Goal: Task Accomplishment & Management: Manage account settings

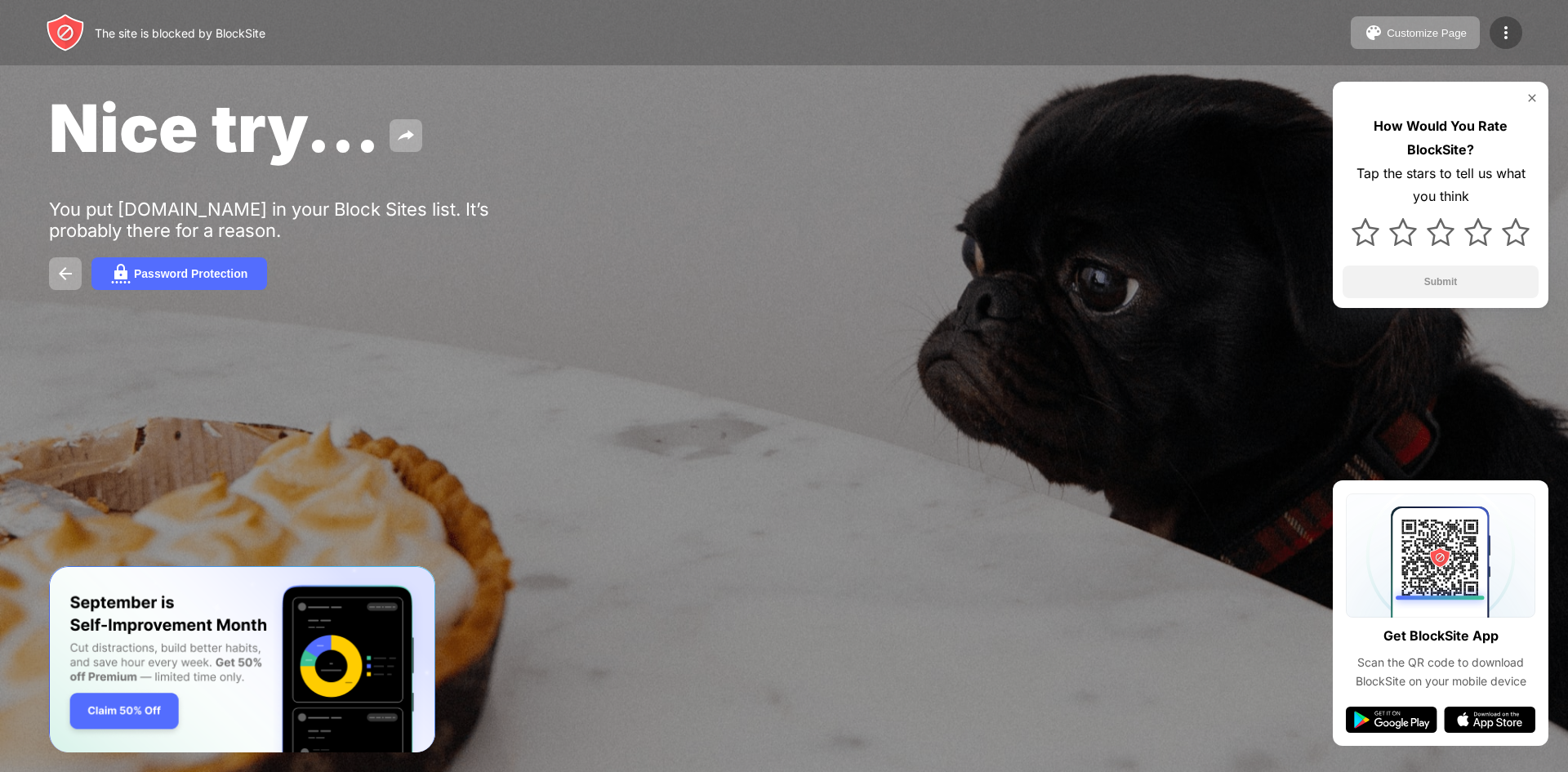
click at [1500, 35] on img at bounding box center [1506, 32] width 20 height 20
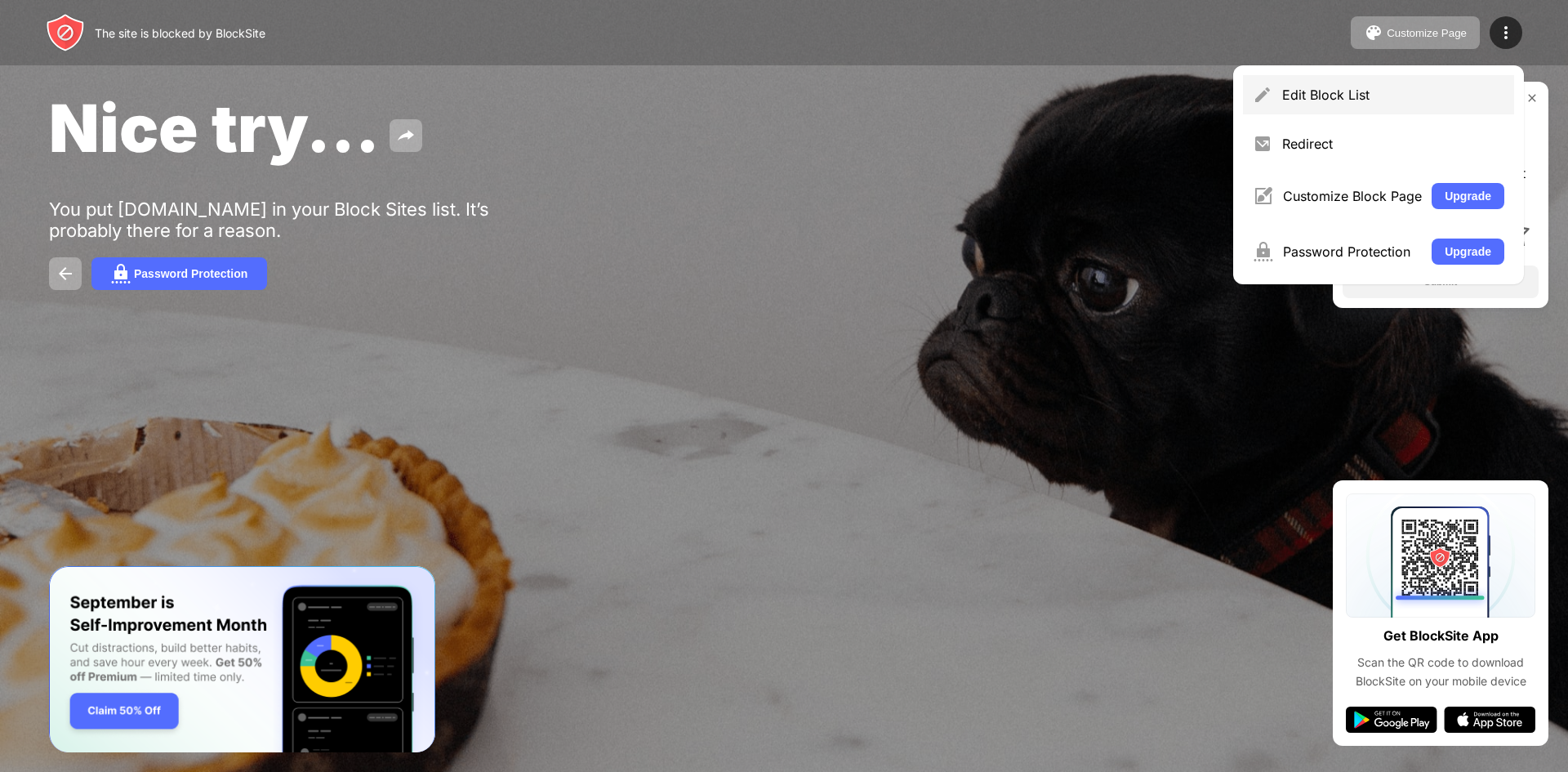
click at [1370, 96] on div "Edit Block List" at bounding box center [1393, 95] width 222 height 16
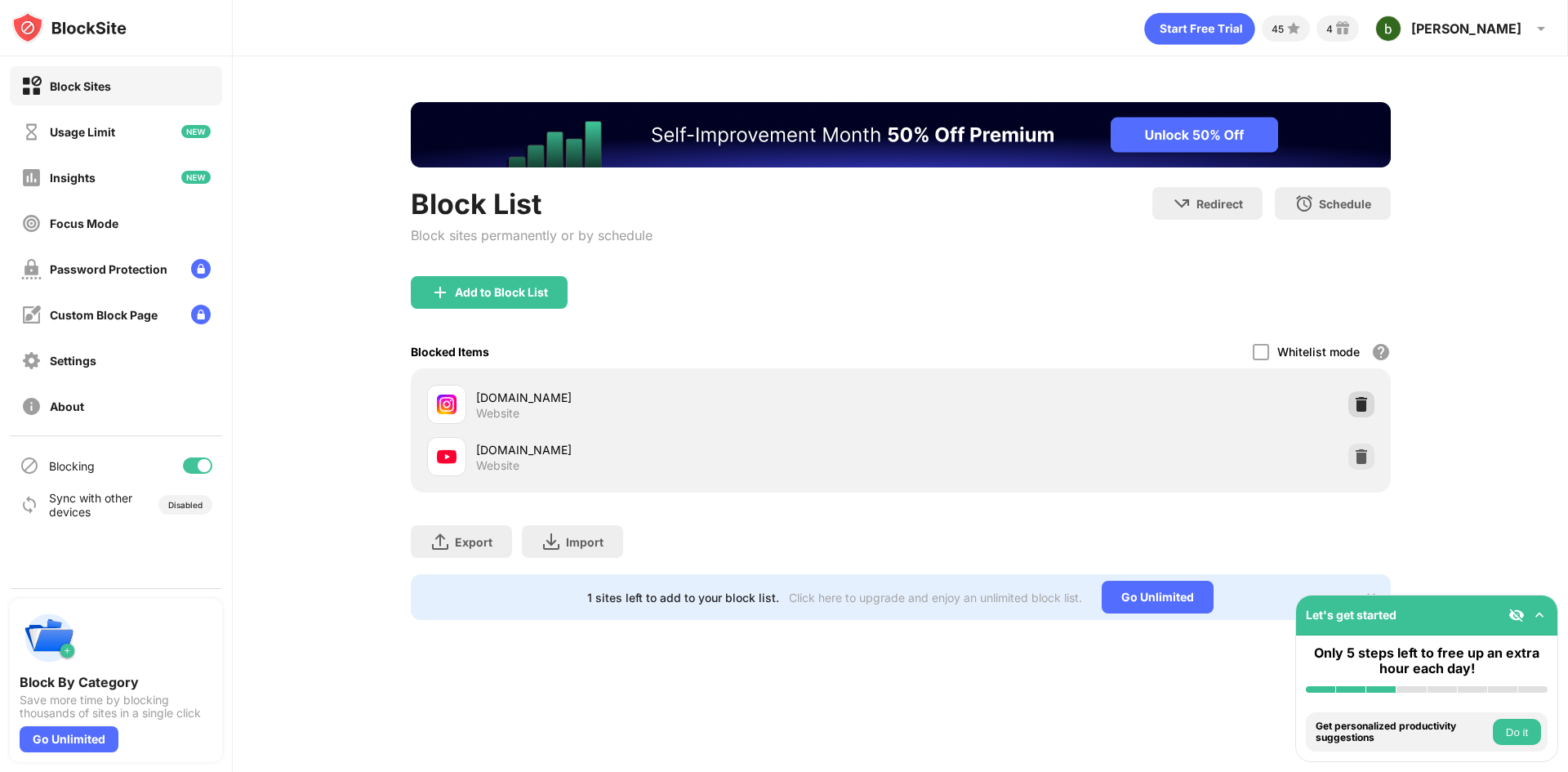
click at [1366, 403] on img at bounding box center [1361, 404] width 16 height 16
